Goal: Book appointment/travel/reservation

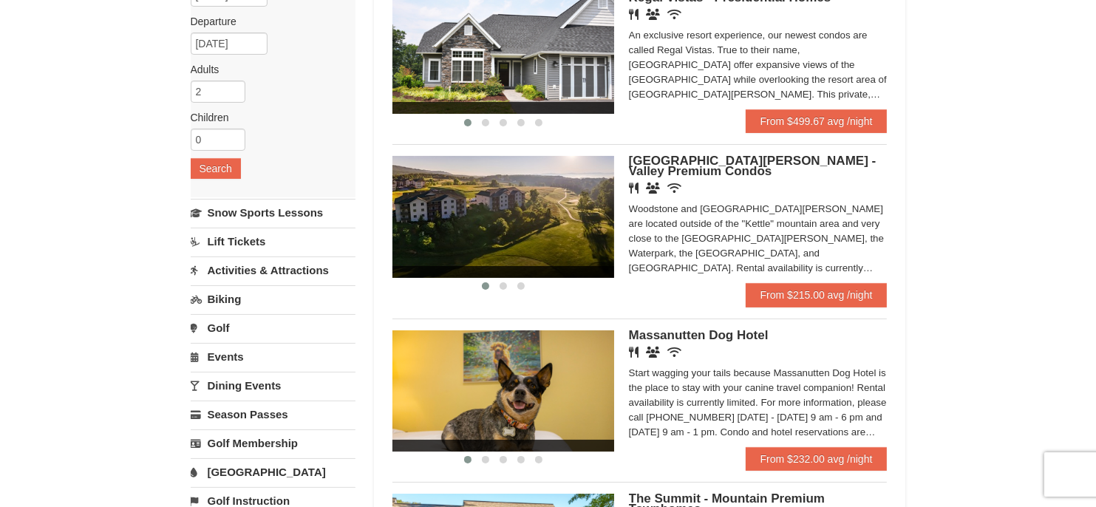
scroll to position [222, 0]
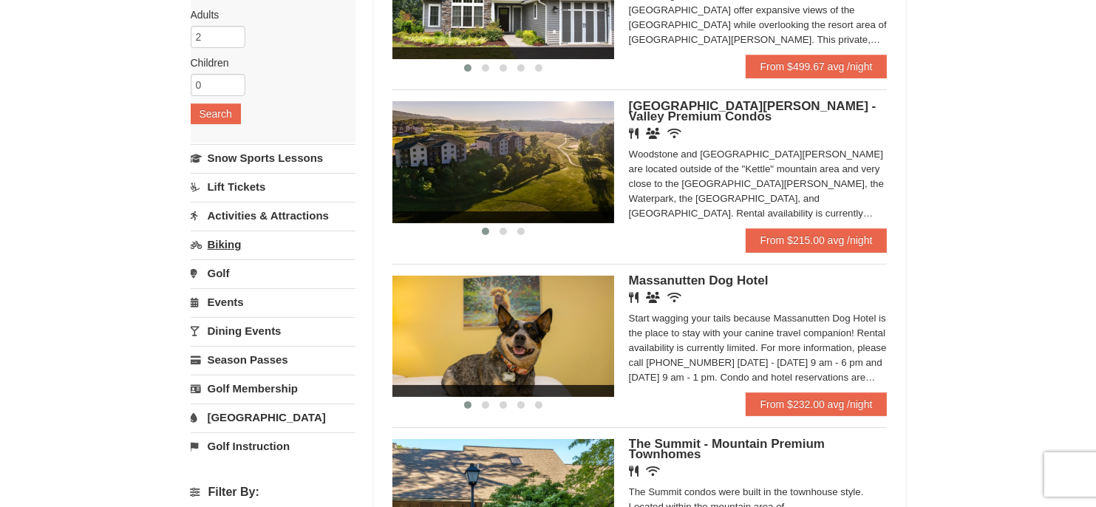
drag, startPoint x: 274, startPoint y: 214, endPoint x: 287, endPoint y: 217, distance: 13.6
click at [274, 214] on link "Activities & Attractions" at bounding box center [273, 215] width 165 height 27
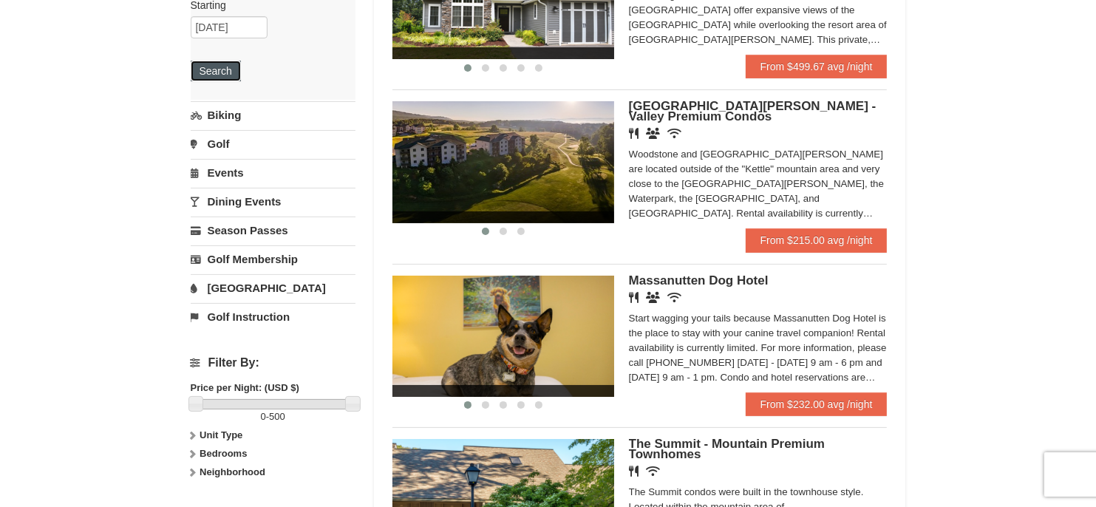
click at [216, 66] on button "Search" at bounding box center [216, 71] width 50 height 21
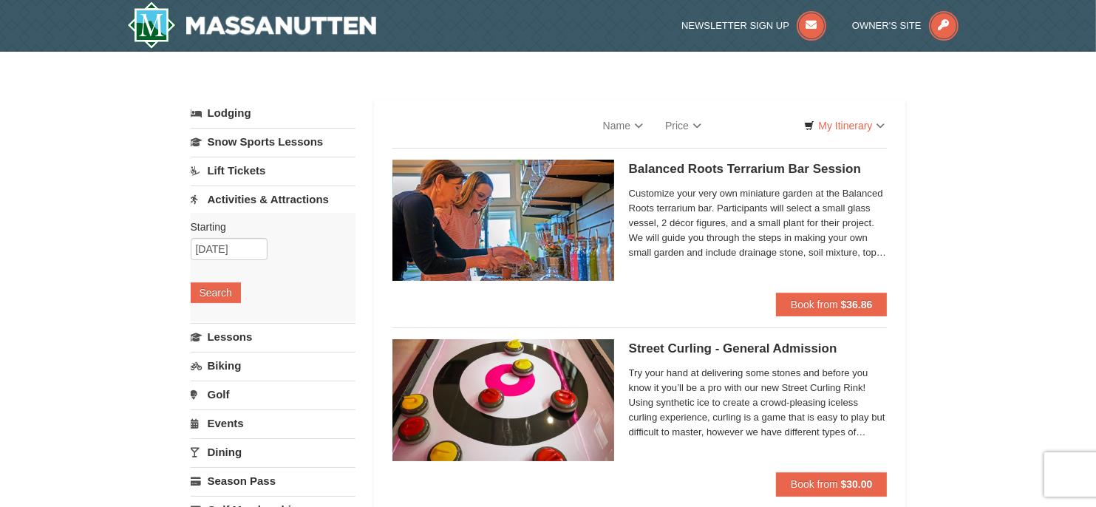
select select "10"
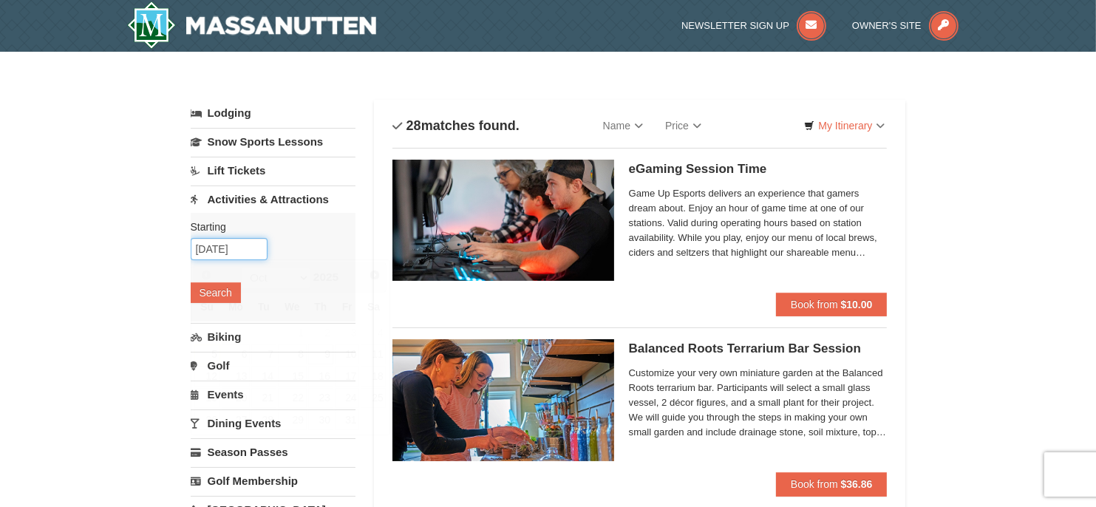
click at [242, 249] on input "[DATE]" at bounding box center [229, 249] width 77 height 22
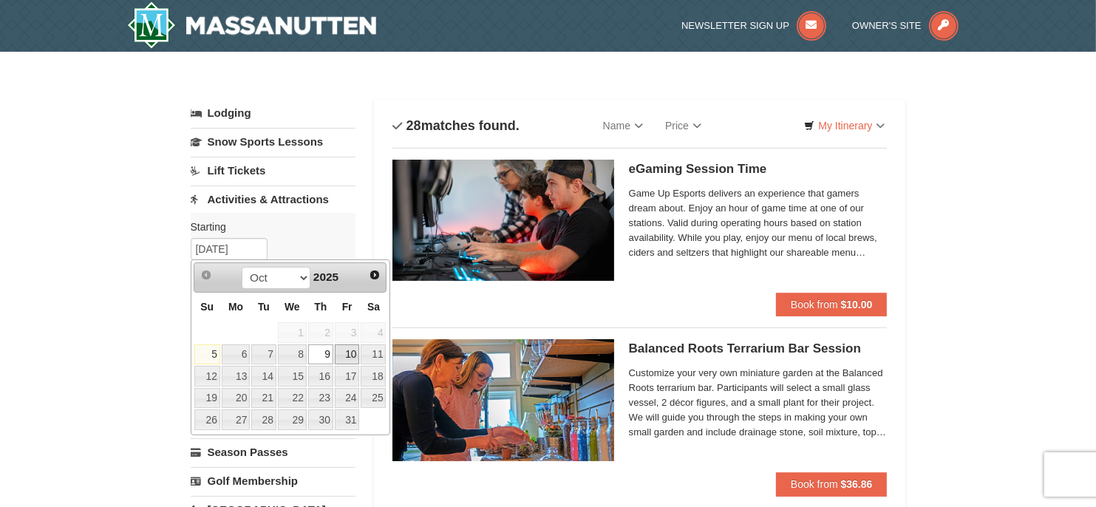
click at [352, 347] on link "10" at bounding box center [347, 354] width 25 height 21
type input "10/10/2025"
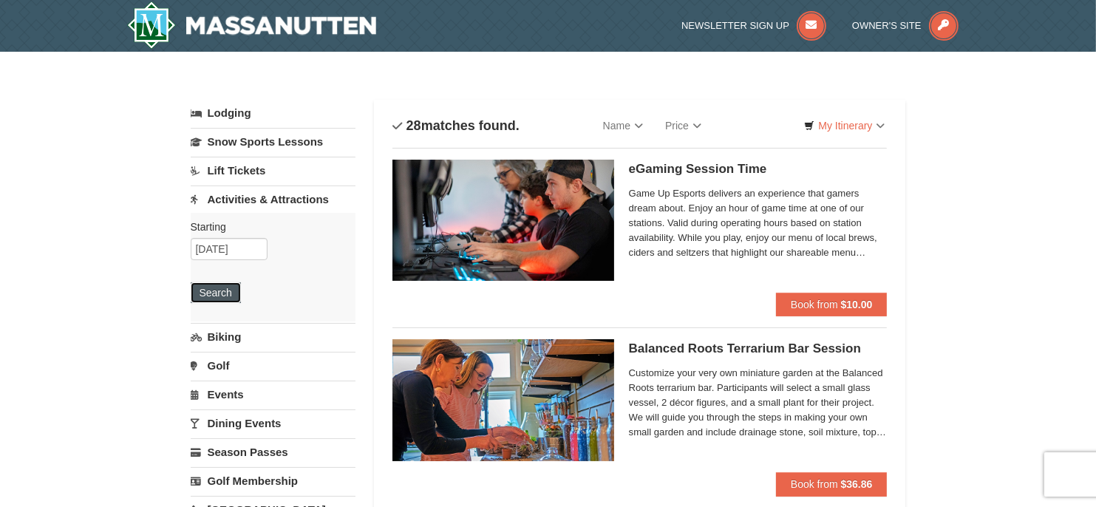
click at [214, 289] on button "Search" at bounding box center [216, 292] width 50 height 21
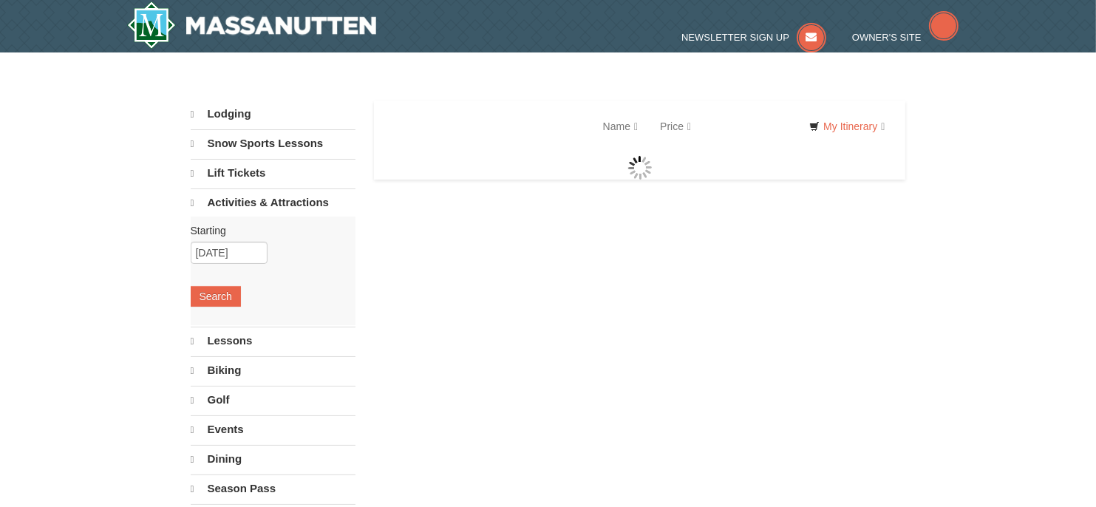
select select "10"
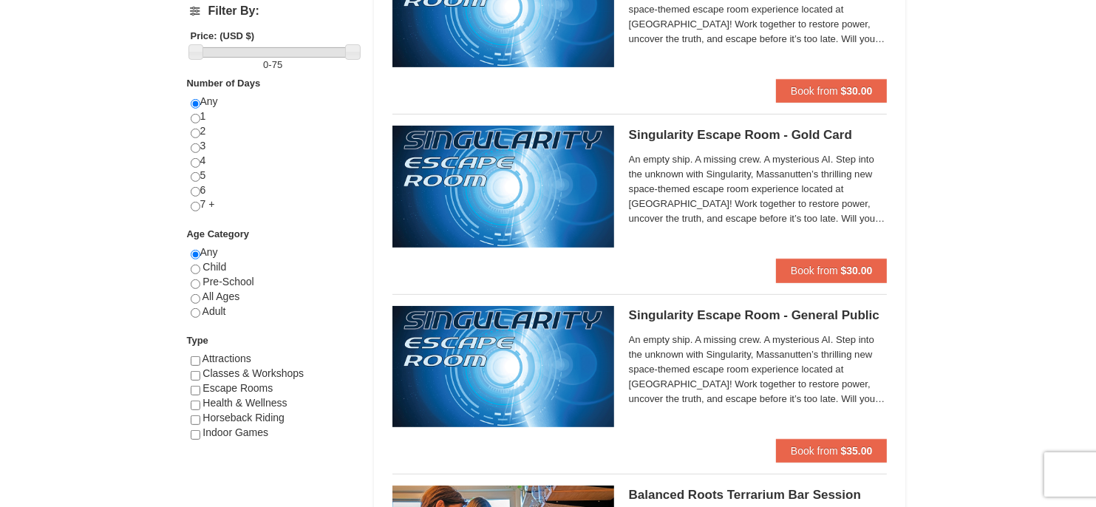
scroll to position [591, 0]
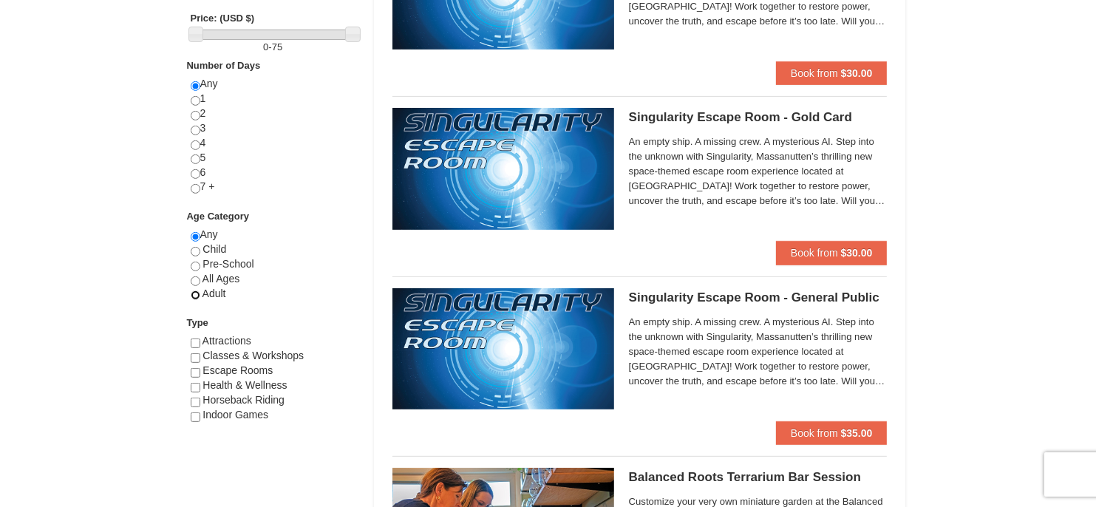
click at [196, 291] on input "radio" at bounding box center [196, 296] width 10 height 10
radio input "true"
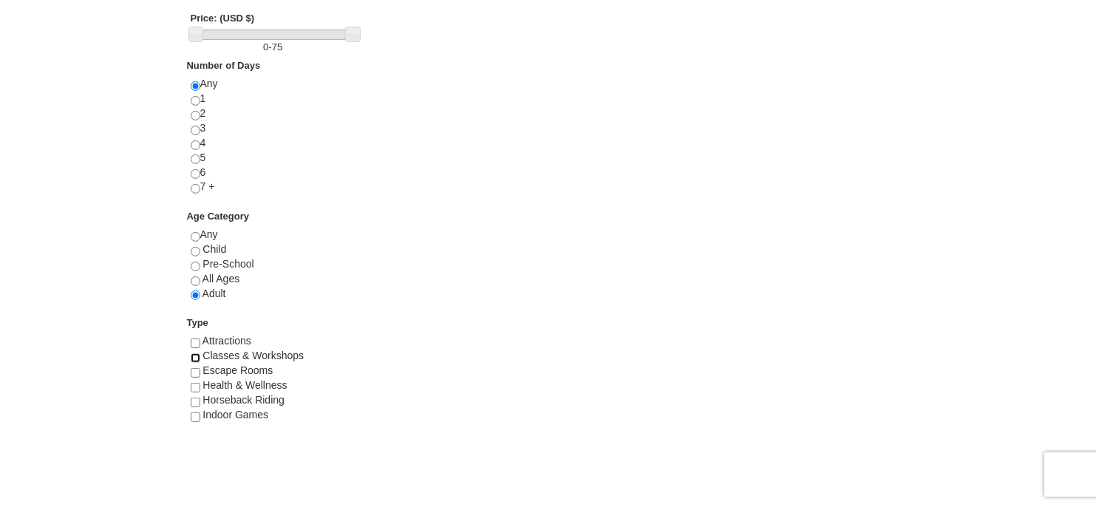
click at [195, 356] on input "checkbox" at bounding box center [196, 358] width 10 height 10
checkbox input "true"
click at [194, 384] on input "checkbox" at bounding box center [196, 388] width 10 height 10
checkbox input "true"
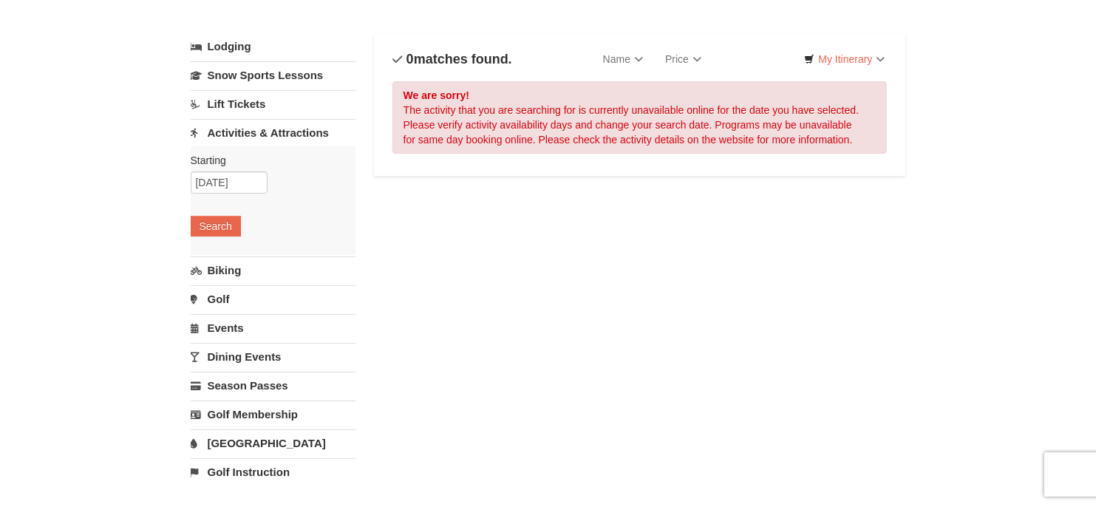
scroll to position [0, 0]
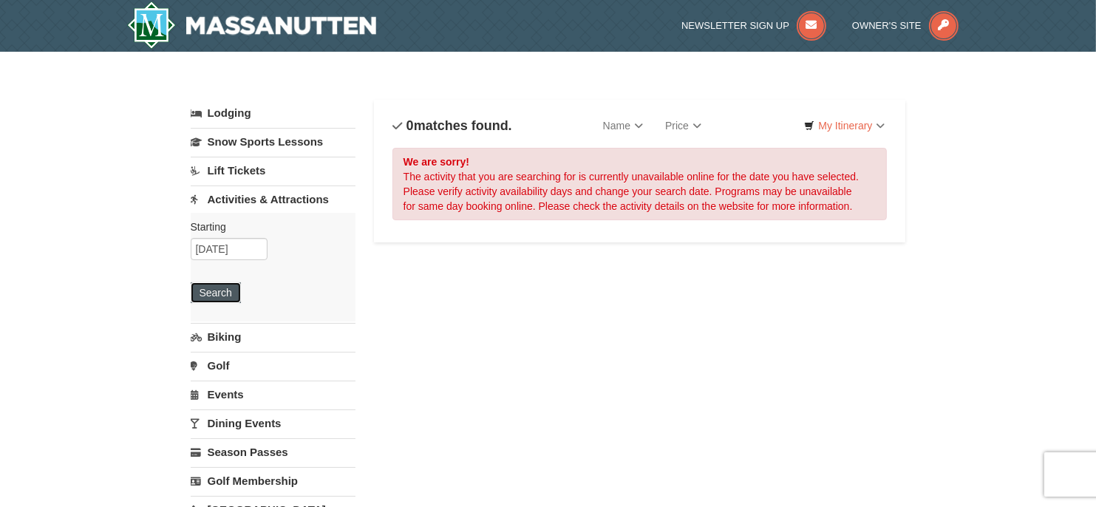
click at [204, 292] on button "Search" at bounding box center [216, 292] width 50 height 21
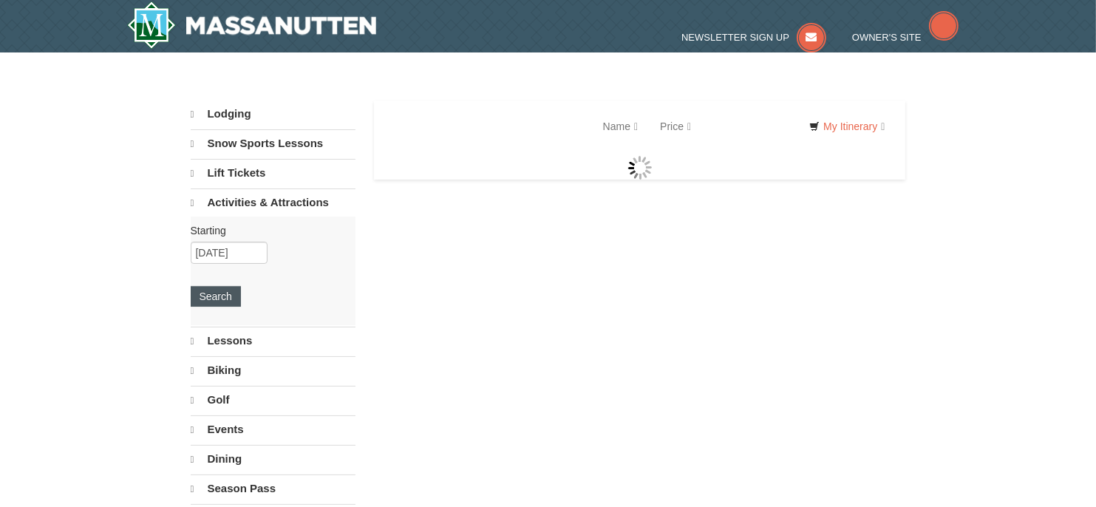
select select "10"
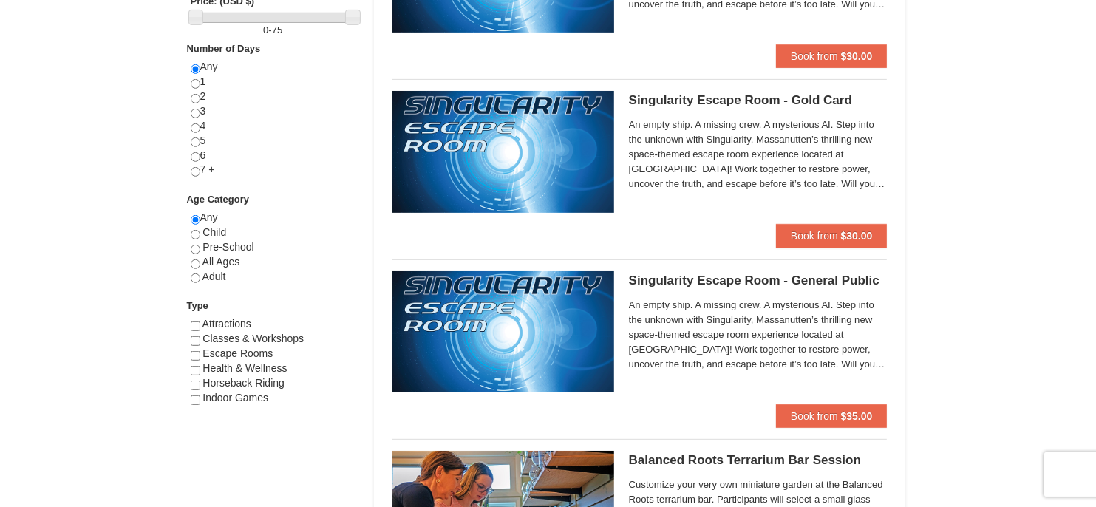
scroll to position [665, 0]
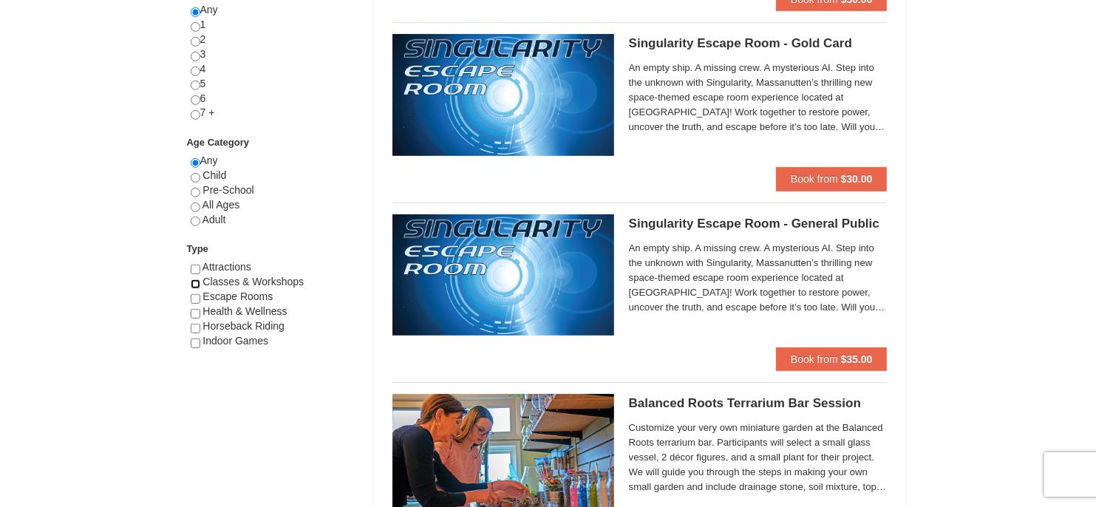
click at [194, 282] on input "checkbox" at bounding box center [196, 284] width 10 height 10
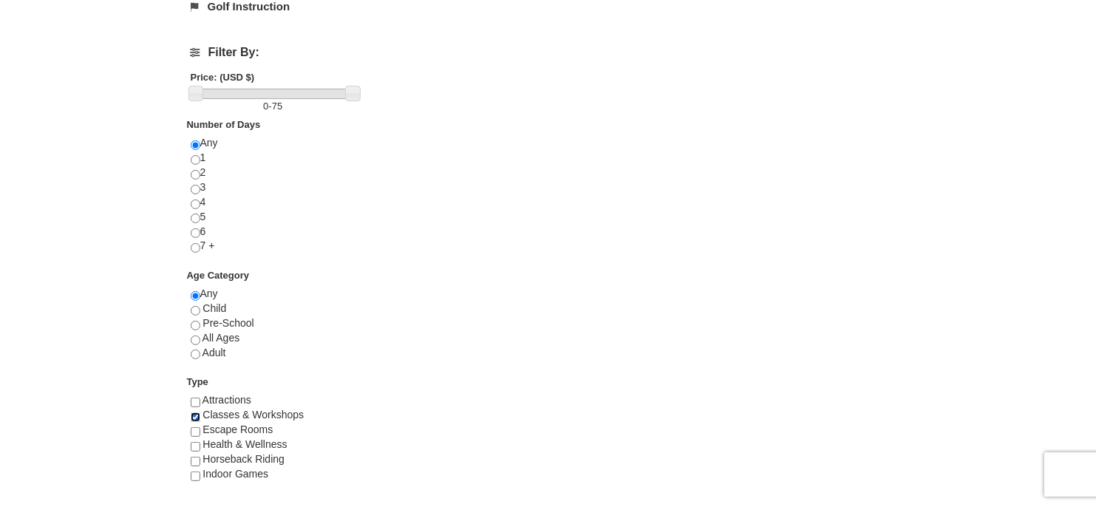
scroll to position [591, 0]
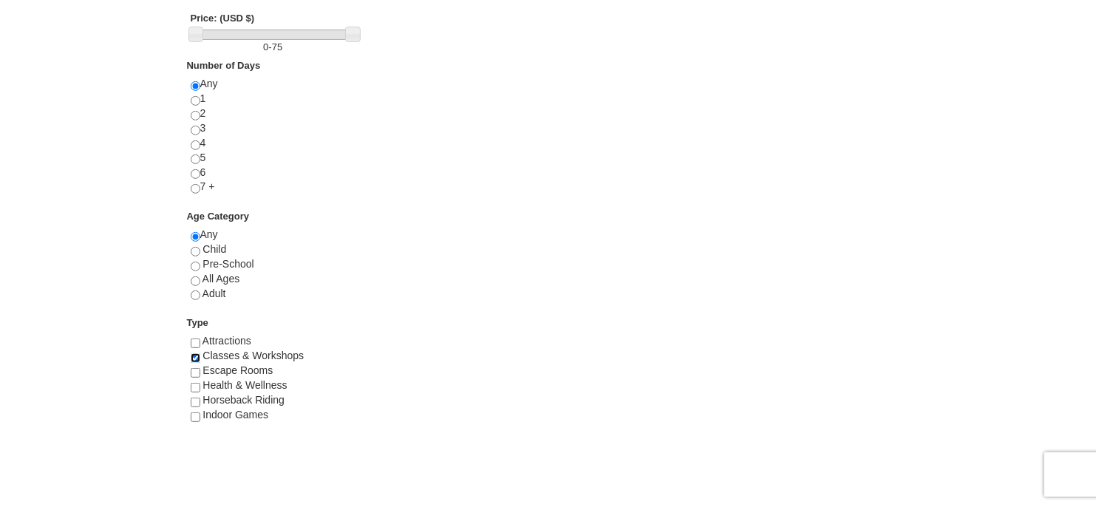
click at [197, 356] on input "checkbox" at bounding box center [196, 358] width 10 height 10
checkbox input "false"
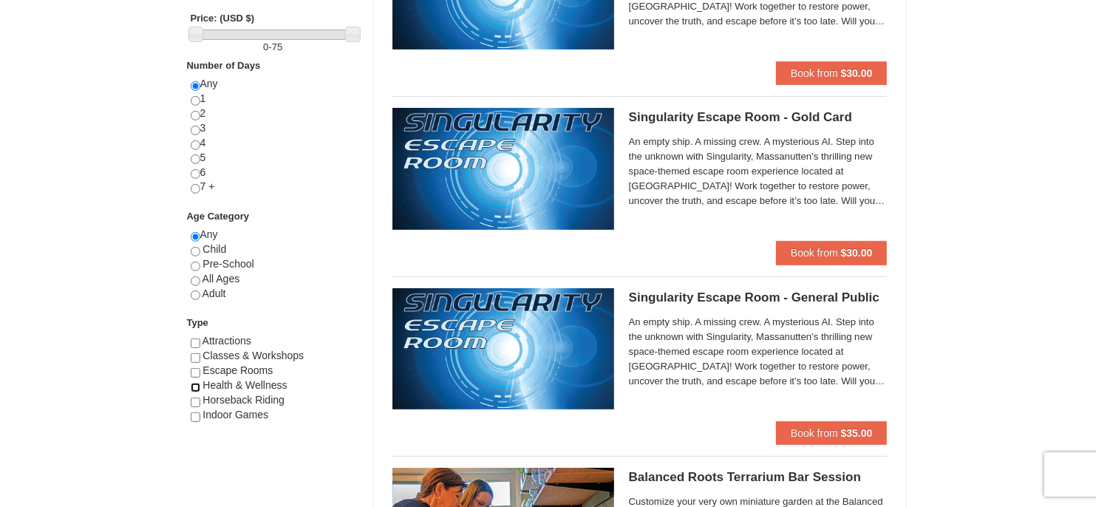
click at [195, 383] on input "checkbox" at bounding box center [196, 388] width 10 height 10
checkbox input "true"
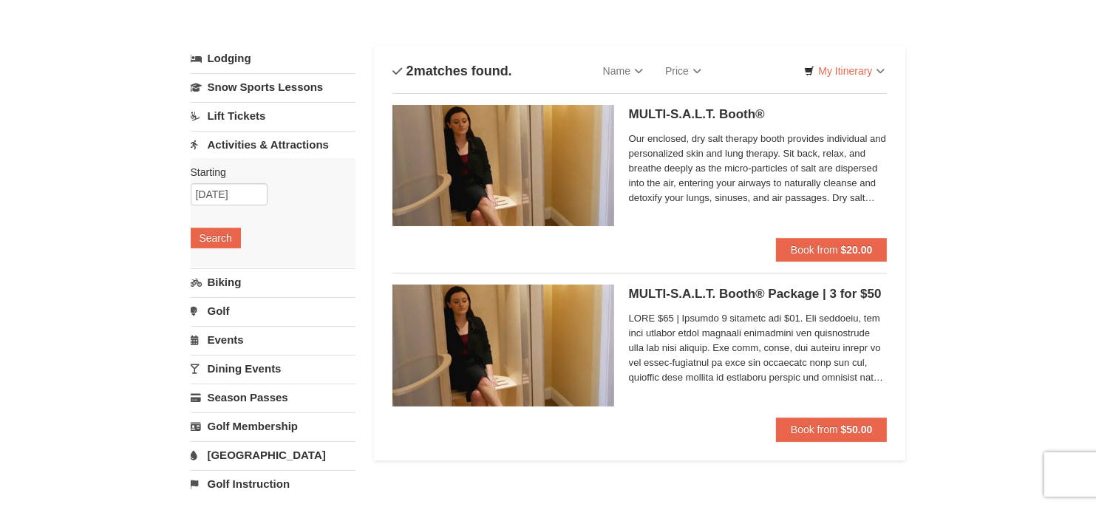
scroll to position [0, 0]
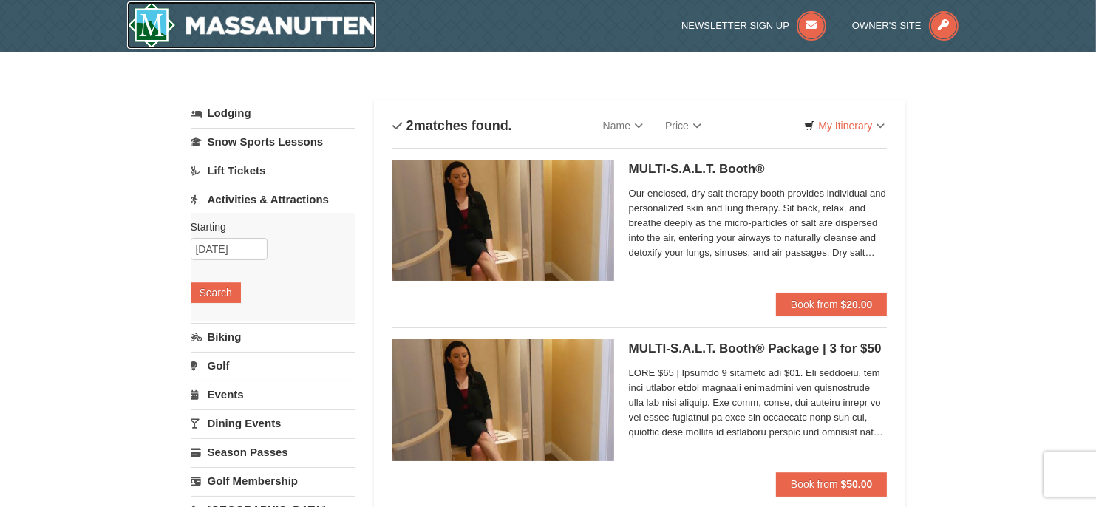
click at [308, 27] on img at bounding box center [252, 24] width 250 height 47
